Goal: Transaction & Acquisition: Book appointment/travel/reservation

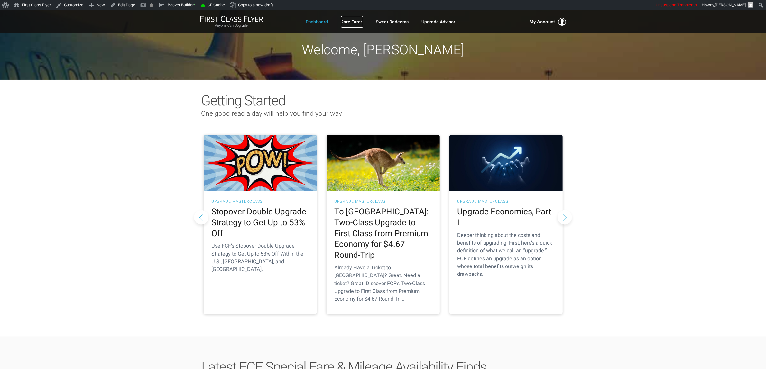
click at [350, 23] on link "Rare Fares" at bounding box center [352, 22] width 22 height 12
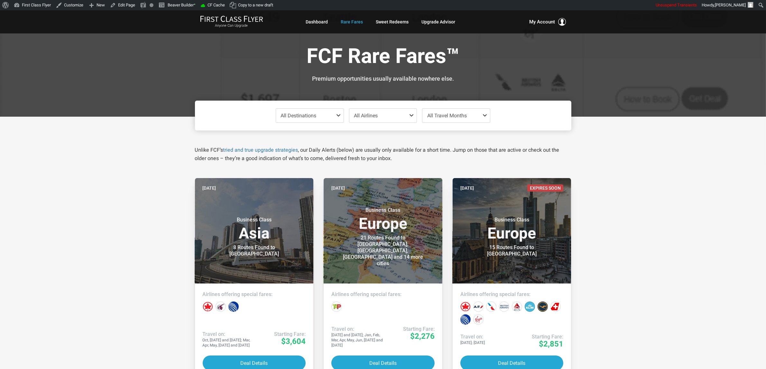
click at [327, 114] on span "All Destinations" at bounding box center [310, 116] width 68 height 14
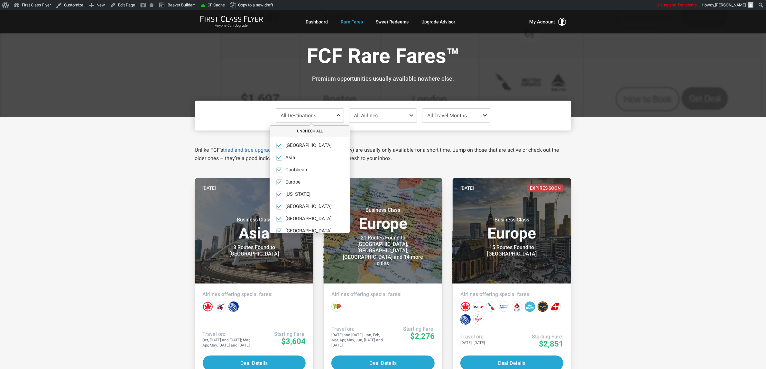
click at [310, 133] on button "Uncheck All" at bounding box center [310, 131] width 80 height 11
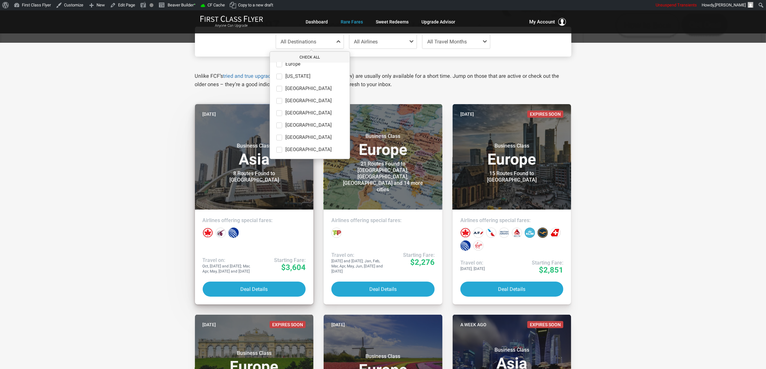
scroll to position [80, 0]
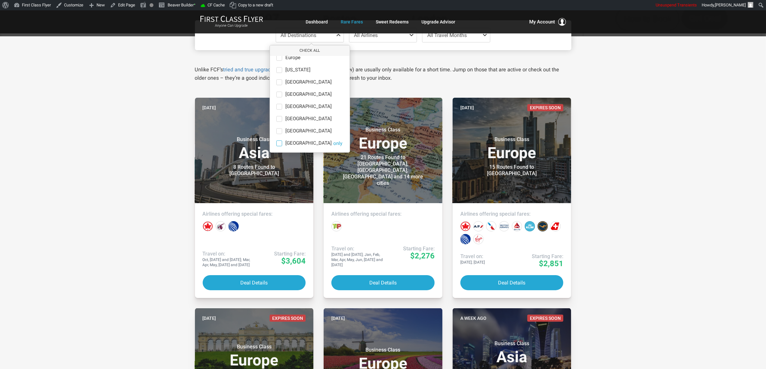
click at [299, 143] on span "[GEOGRAPHIC_DATA]" at bounding box center [308, 144] width 46 height 6
click at [0, 0] on input "[GEOGRAPHIC_DATA] only" at bounding box center [0, 0] width 0 height 0
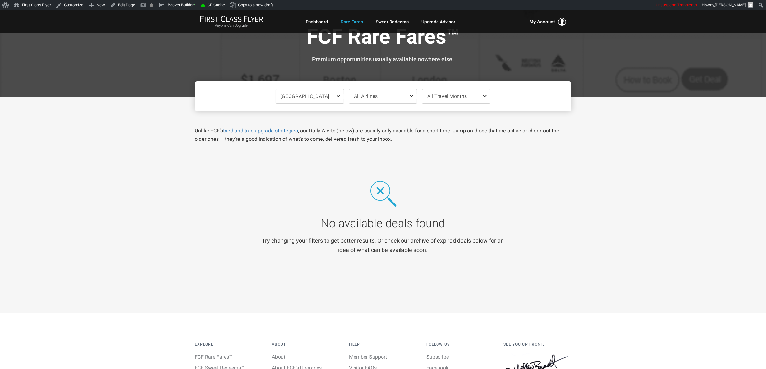
scroll to position [0, 0]
